Goal: Navigation & Orientation: Find specific page/section

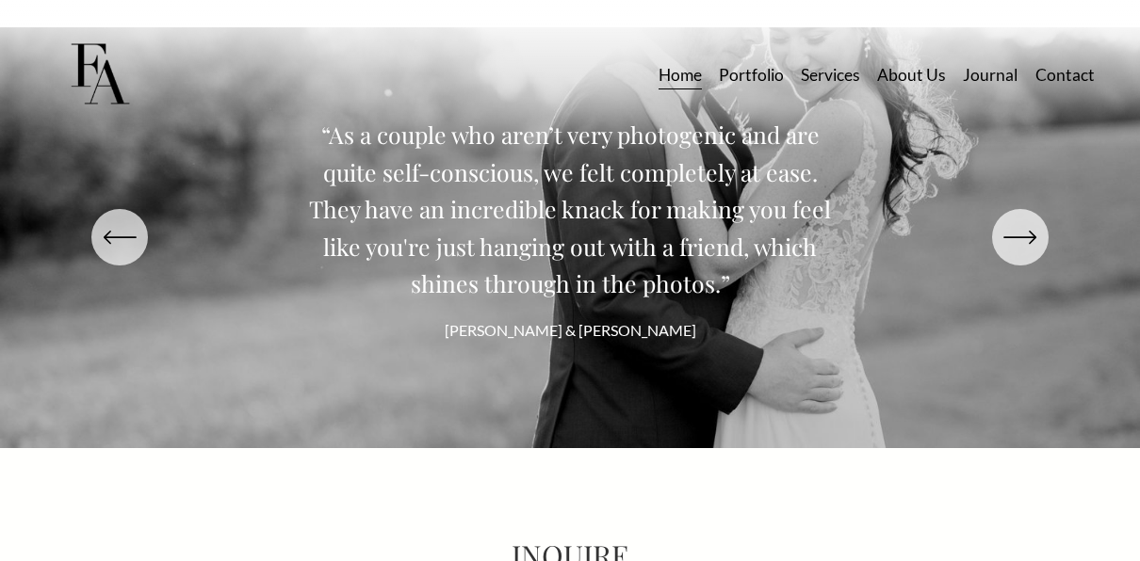
scroll to position [7042, 0]
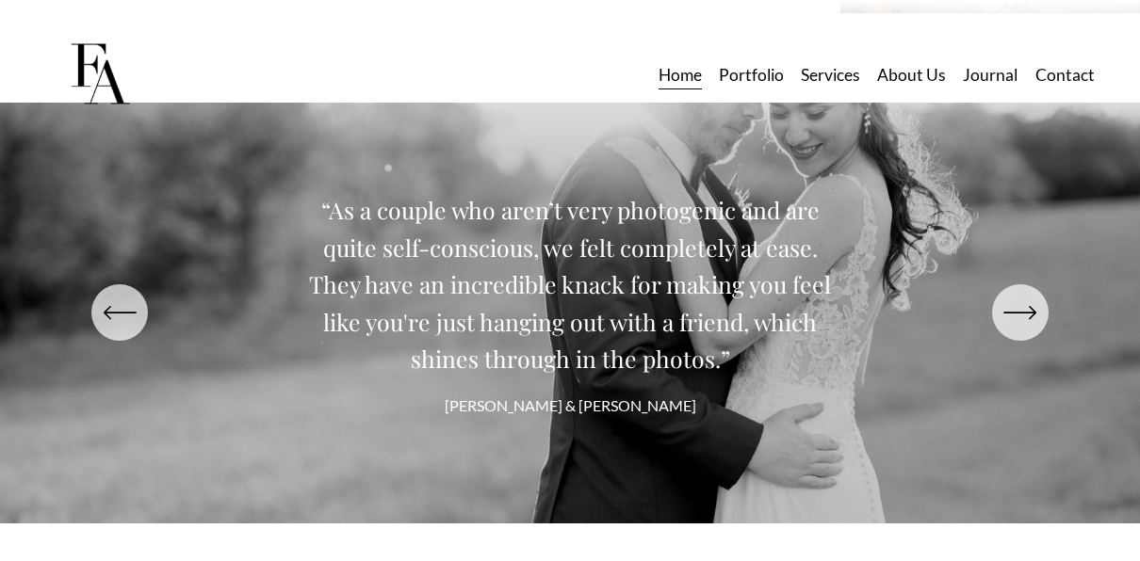
click at [1010, 330] on icon "\a \a \a Next\a \a" at bounding box center [1020, 313] width 34 height 34
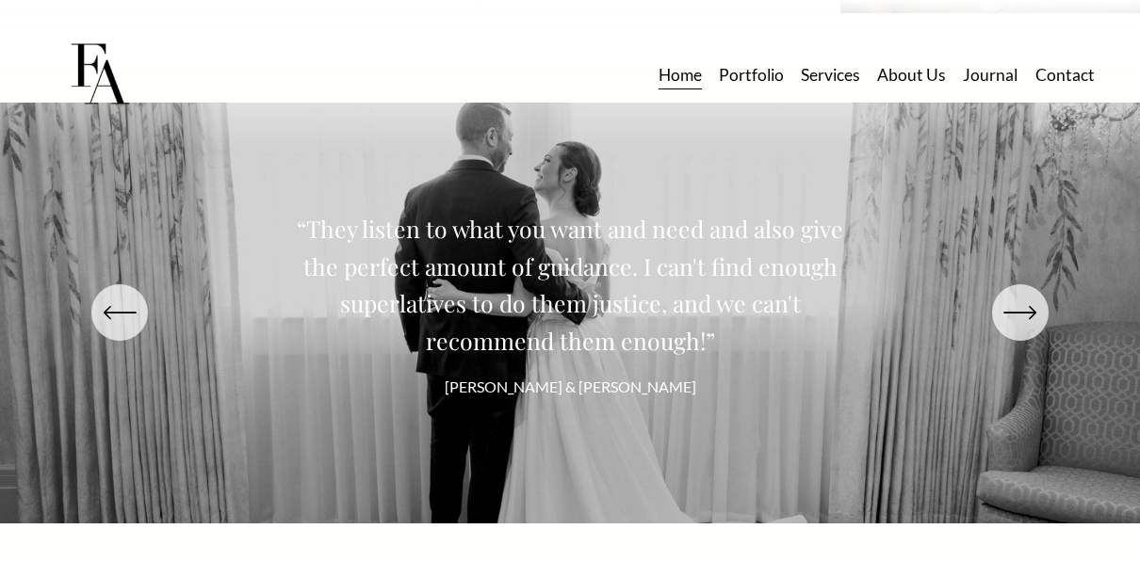
click at [1010, 330] on icon "\a \a \a Next\a \a" at bounding box center [1020, 313] width 34 height 34
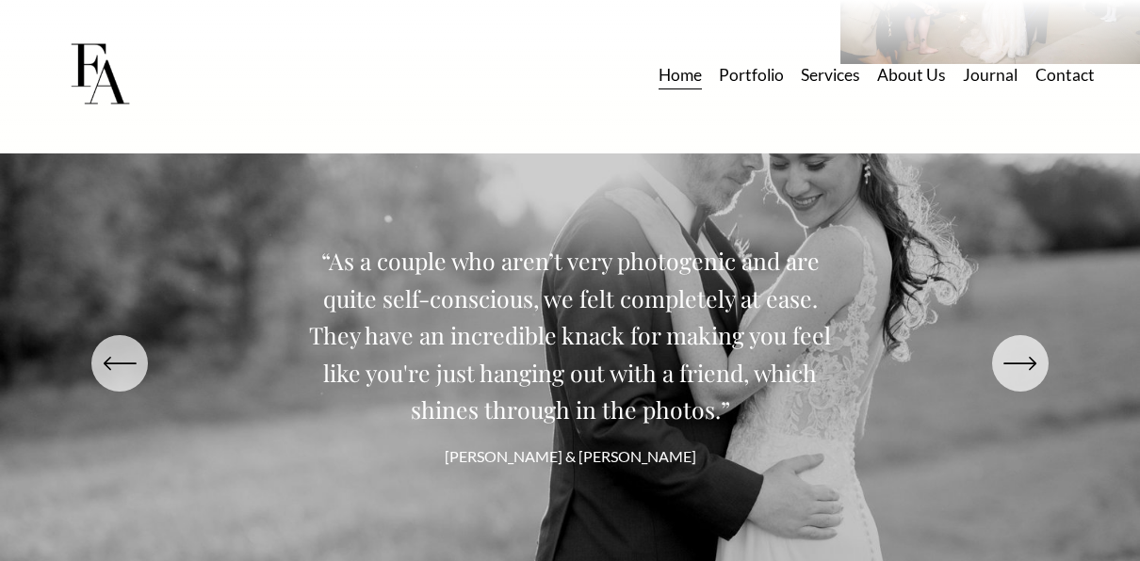
scroll to position [6947, 0]
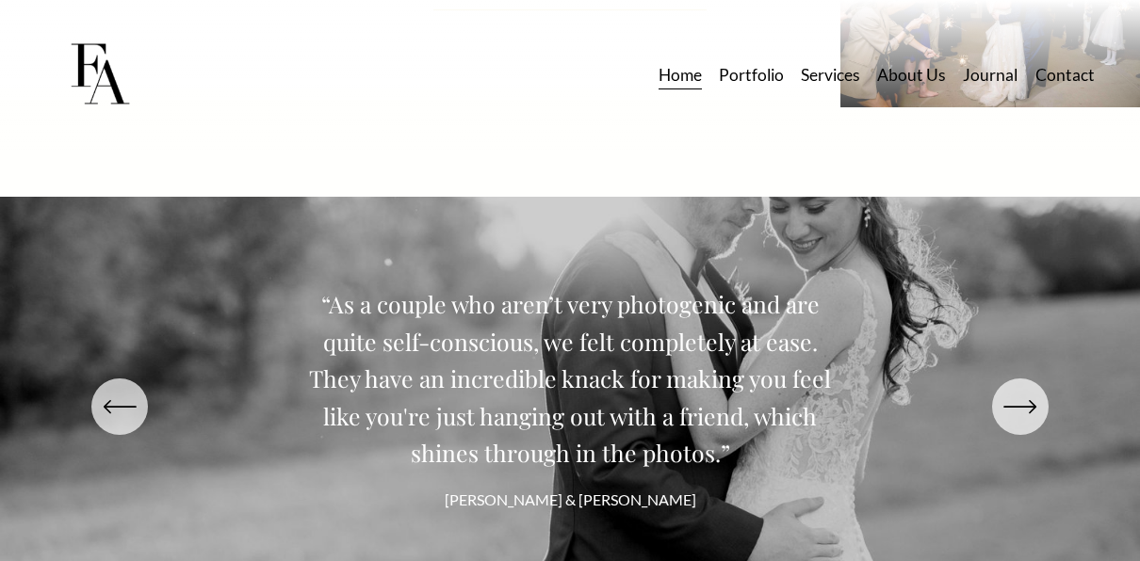
click at [743, 73] on link "Portfolio" at bounding box center [751, 74] width 65 height 33
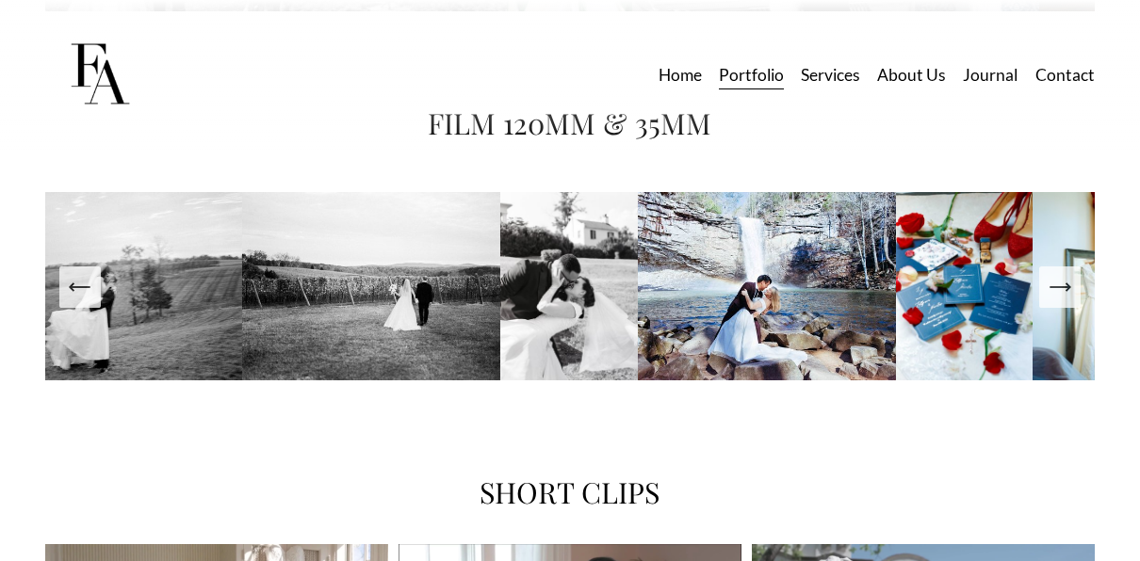
scroll to position [2943, 0]
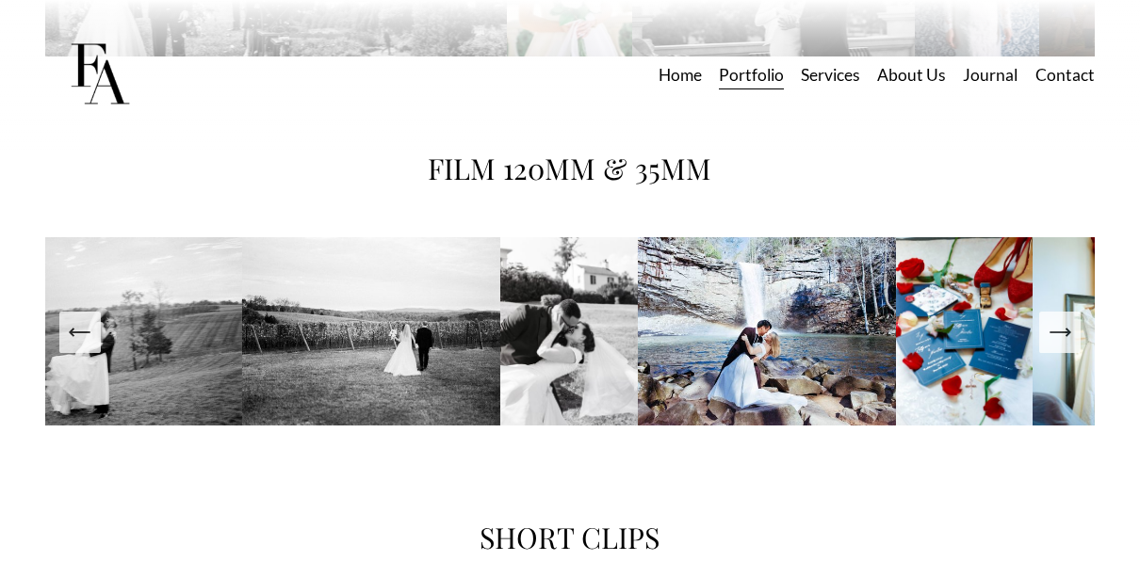
click at [1068, 346] on icon "Next Slide" at bounding box center [1060, 332] width 26 height 26
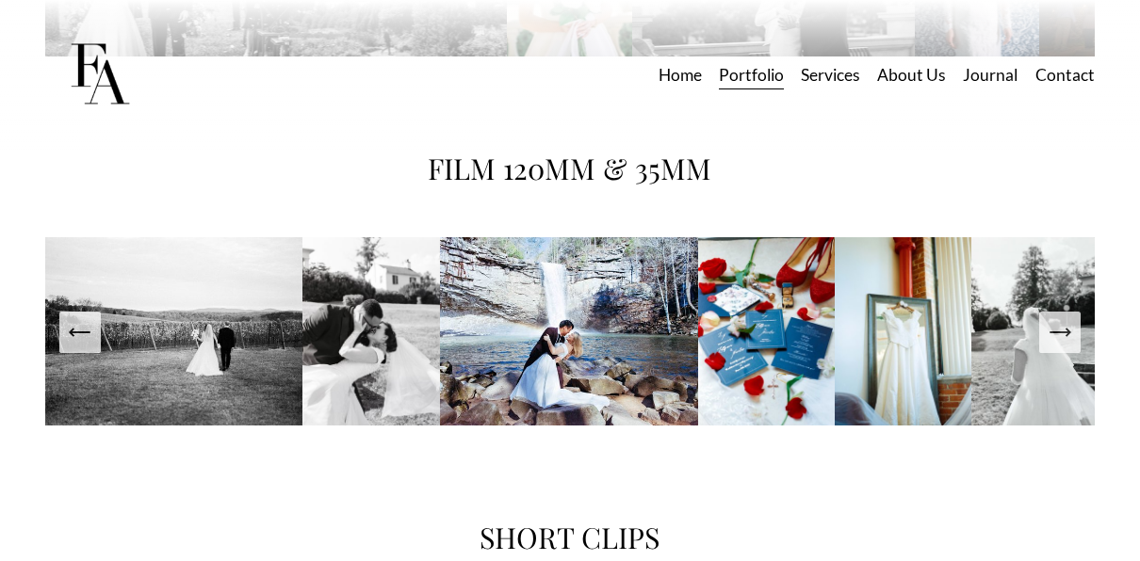
click at [1067, 346] on icon "Next Slide" at bounding box center [1060, 332] width 26 height 26
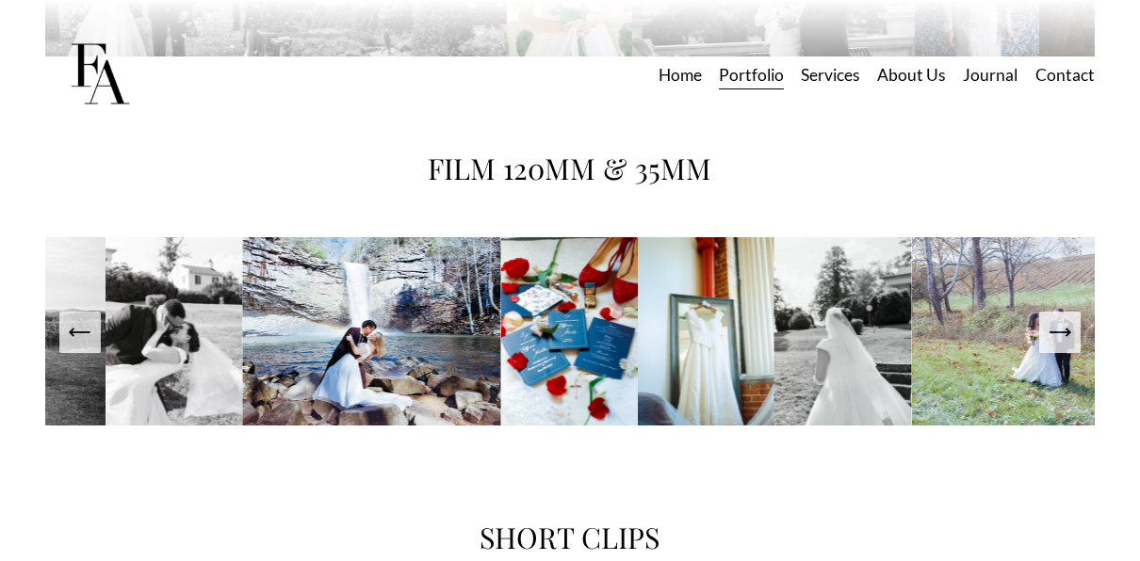
click at [1062, 346] on icon "Next Slide" at bounding box center [1060, 332] width 26 height 26
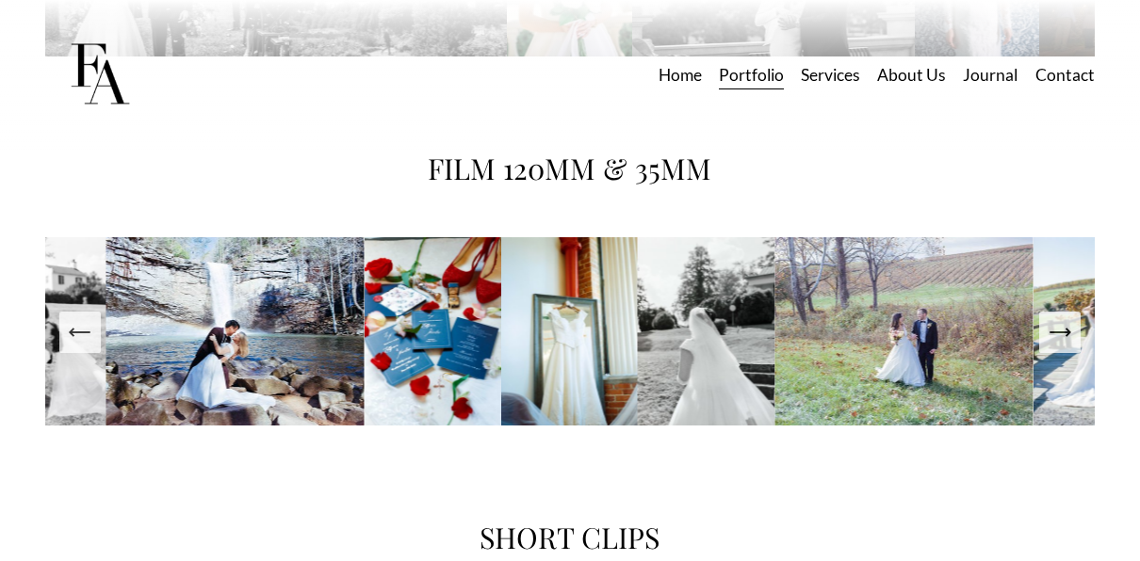
click at [1058, 346] on icon "Next Slide" at bounding box center [1060, 332] width 26 height 26
